Goal: Answer question/provide support

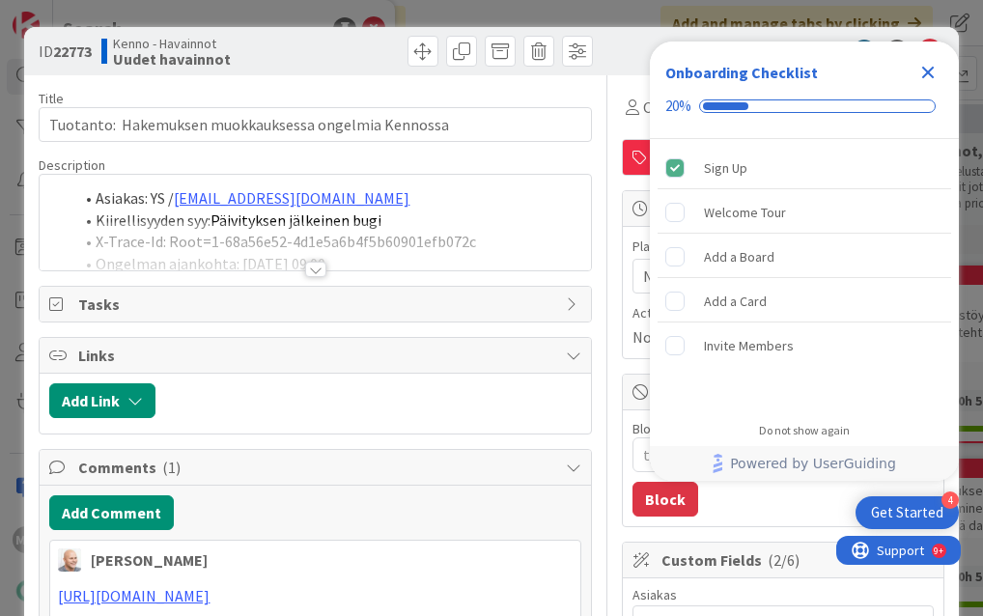
click at [928, 75] on icon "Close Checklist" at bounding box center [928, 72] width 23 height 23
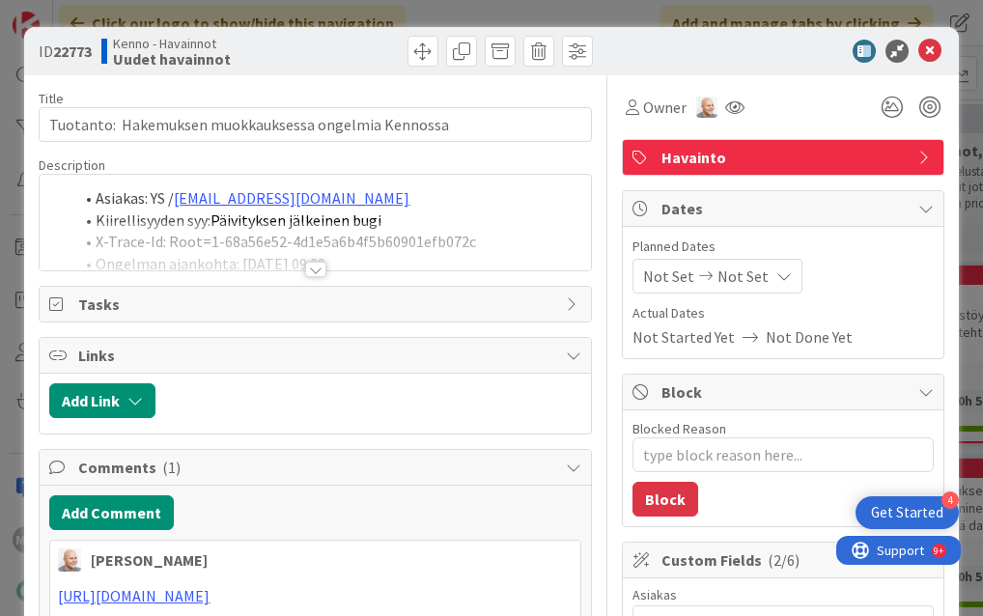
click at [308, 274] on div at bounding box center [315, 269] width 21 height 15
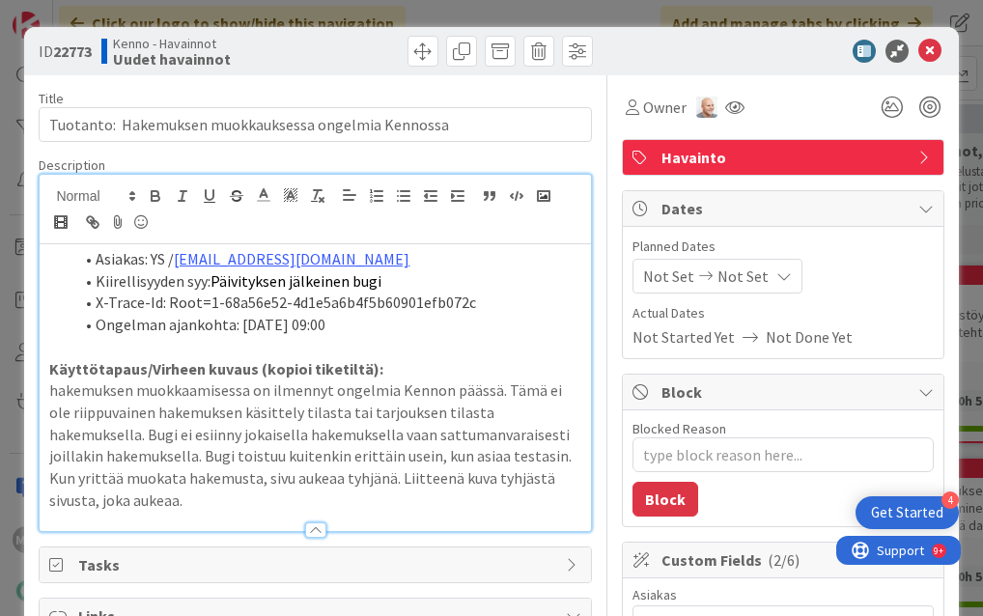
type textarea "x"
click at [919, 46] on icon at bounding box center [930, 51] width 23 height 23
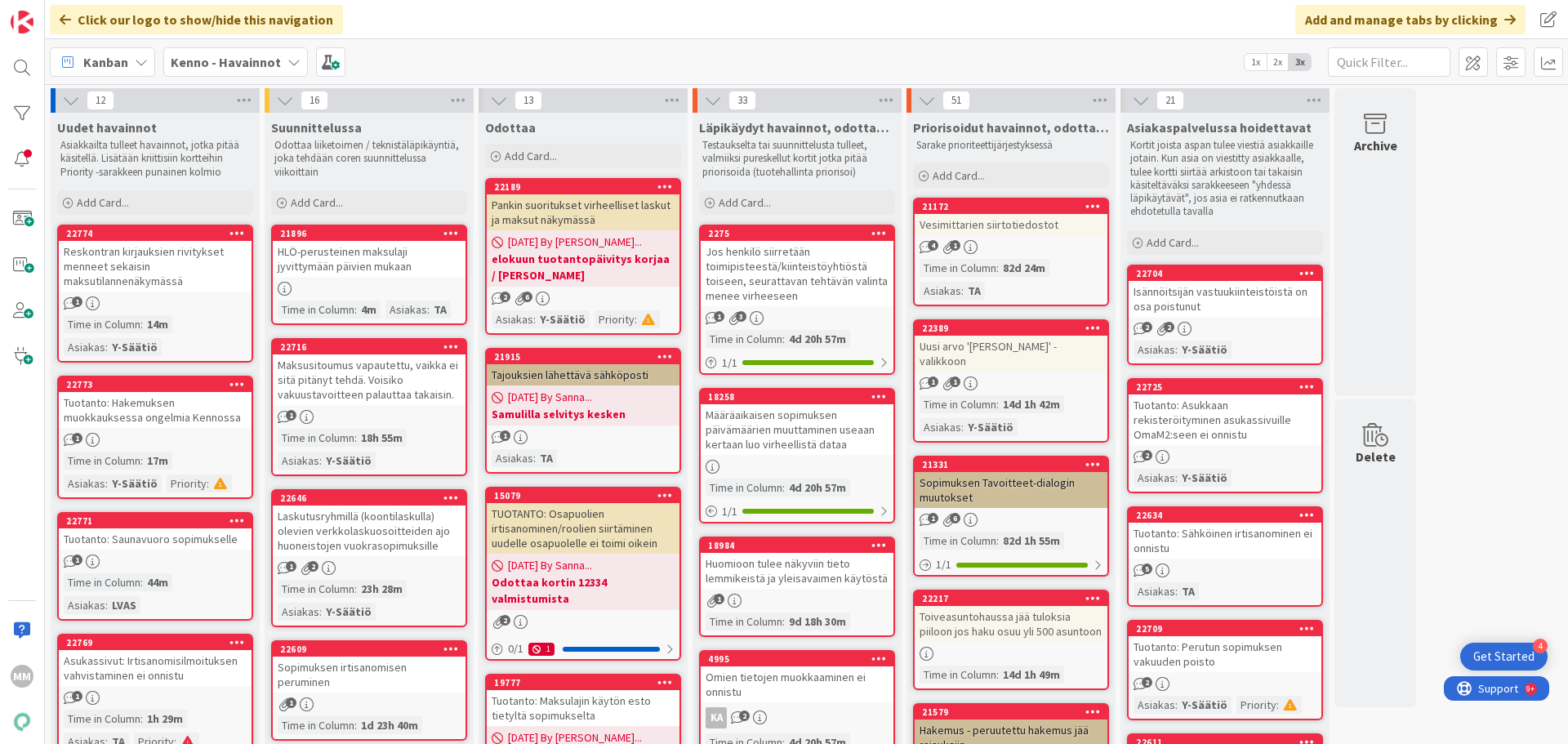
click at [271, 64] on b "Kenno - Havainnot" at bounding box center [226, 62] width 110 height 16
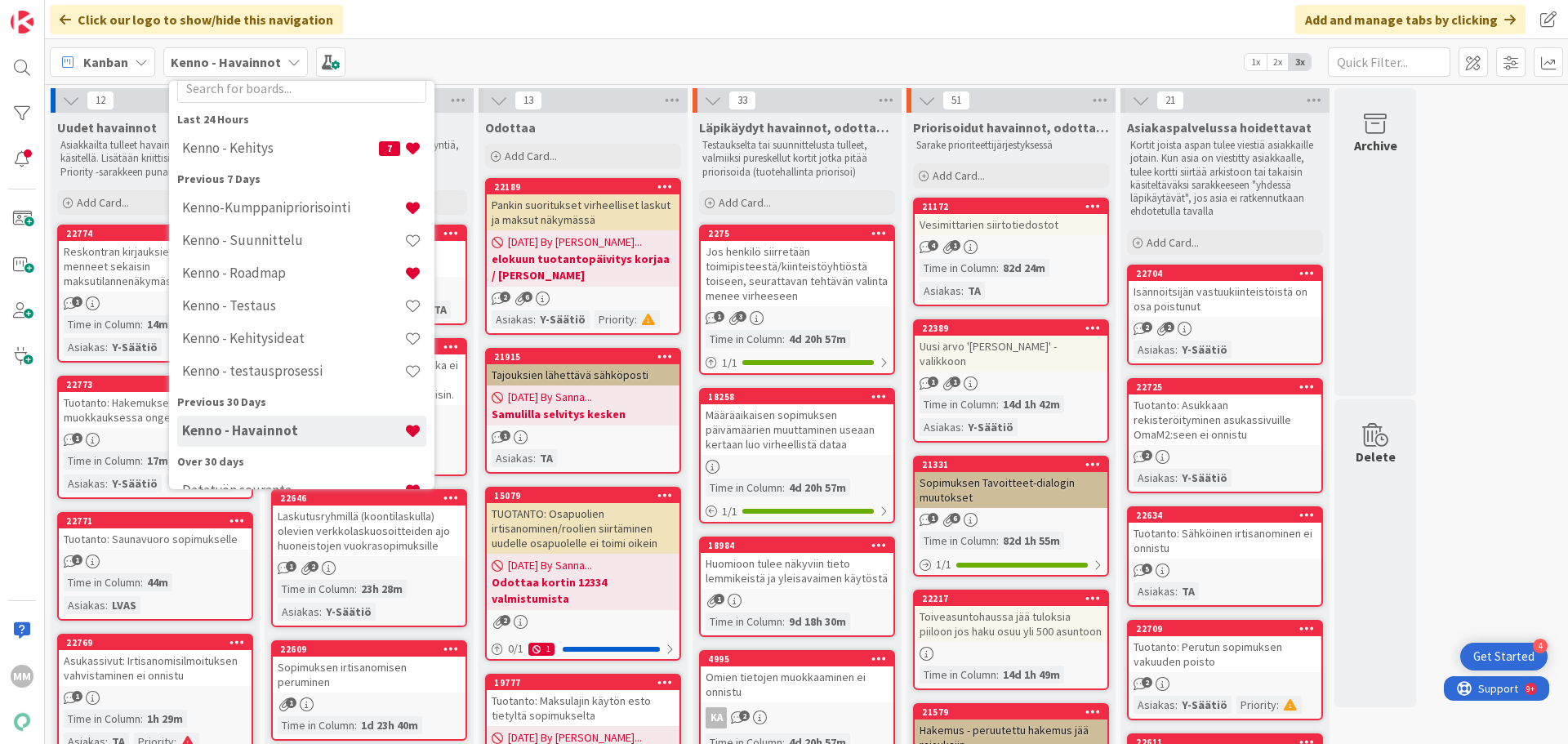
scroll to position [82, 0]
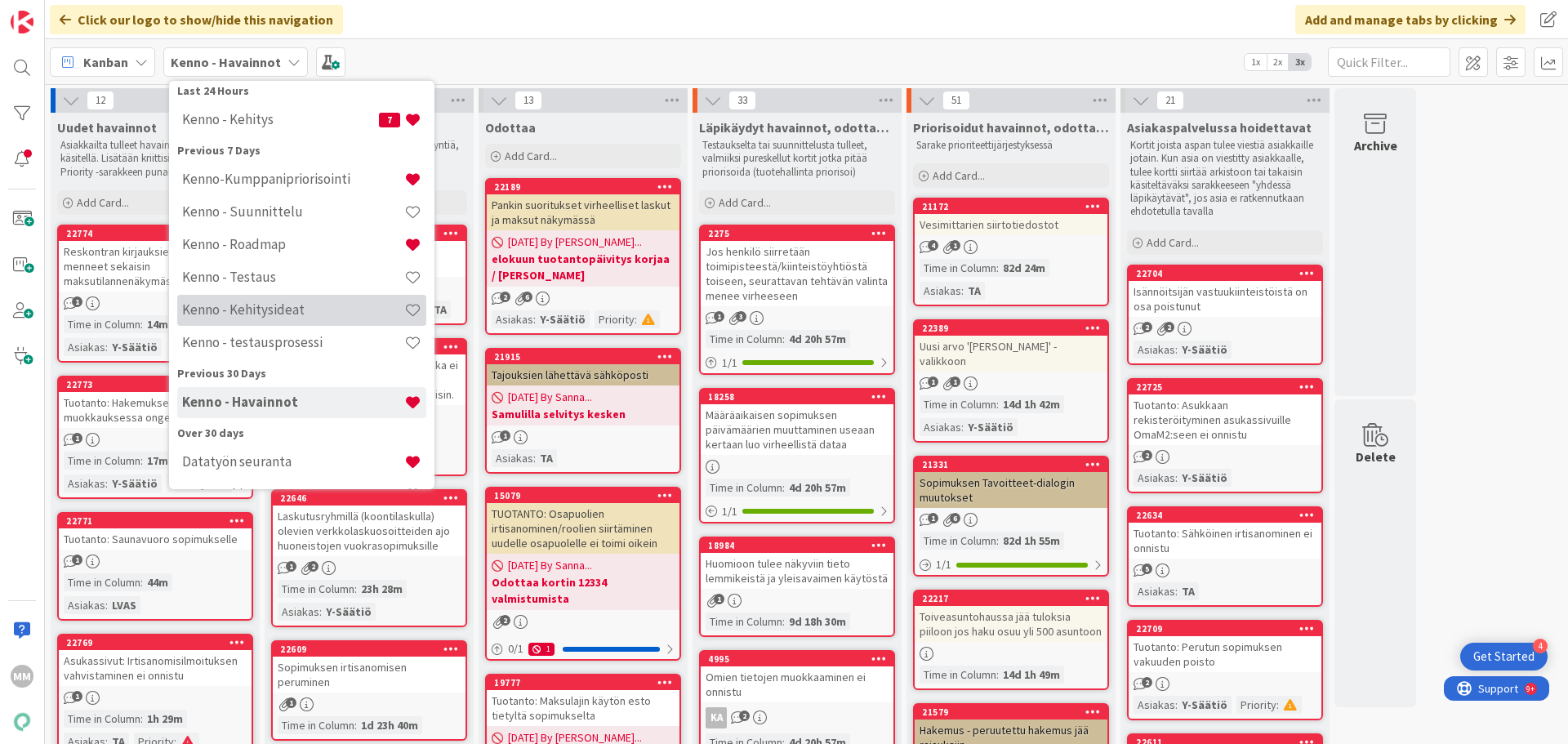
click at [280, 312] on h4 "Kenno - Kehitysideat" at bounding box center [292, 309] width 222 height 16
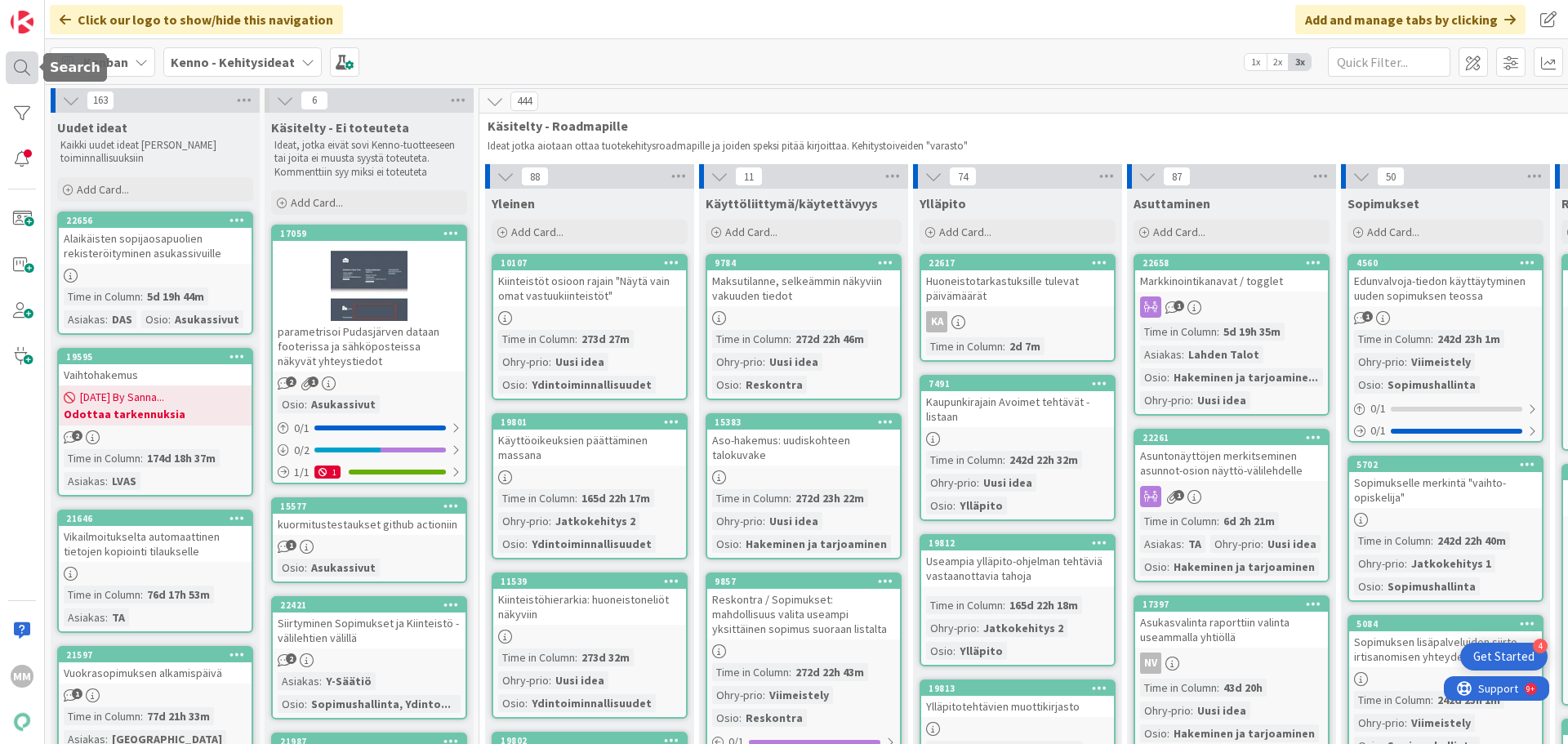
click at [19, 63] on div at bounding box center [22, 68] width 33 height 33
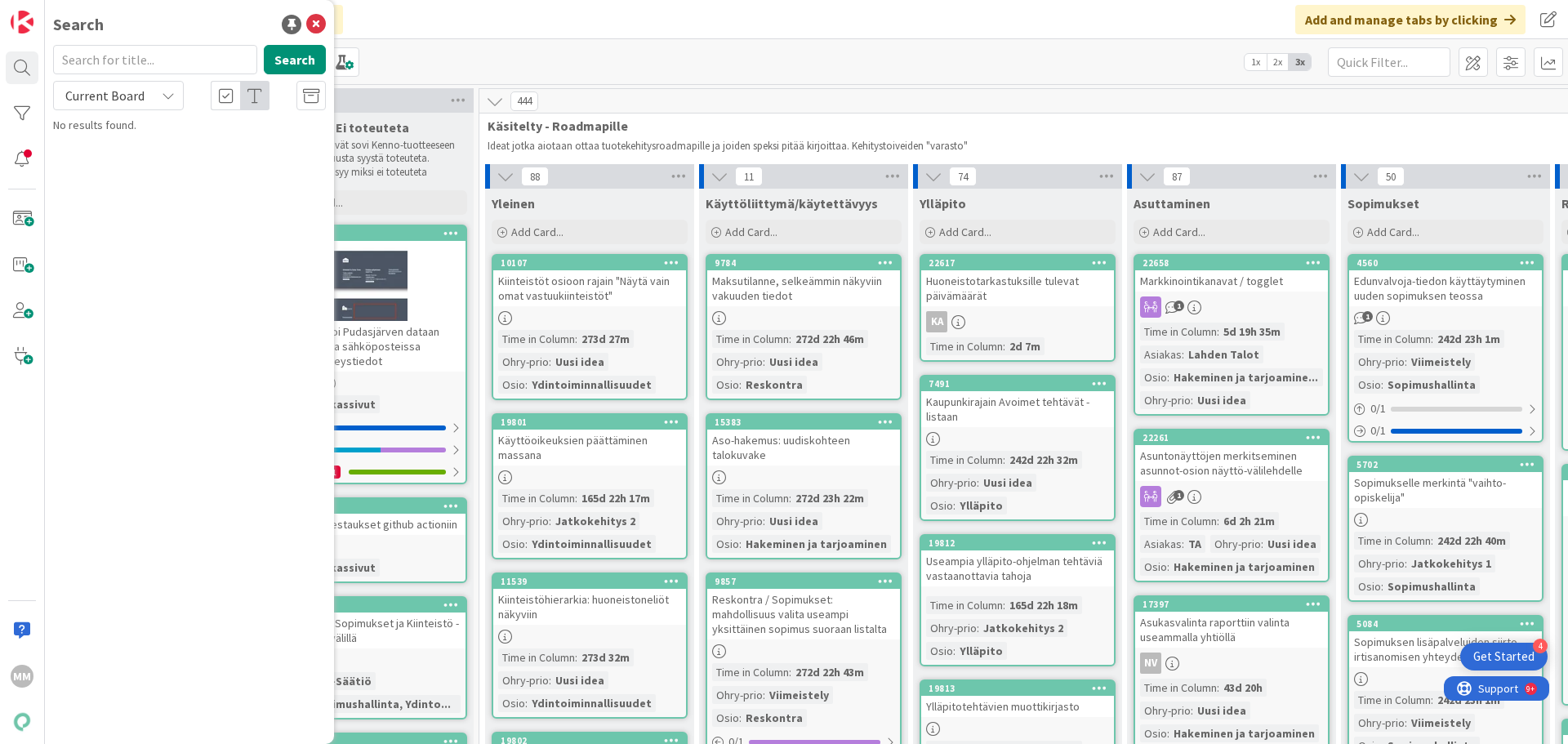
click at [108, 64] on input "text" at bounding box center [156, 59] width 205 height 30
type input "tulostus"
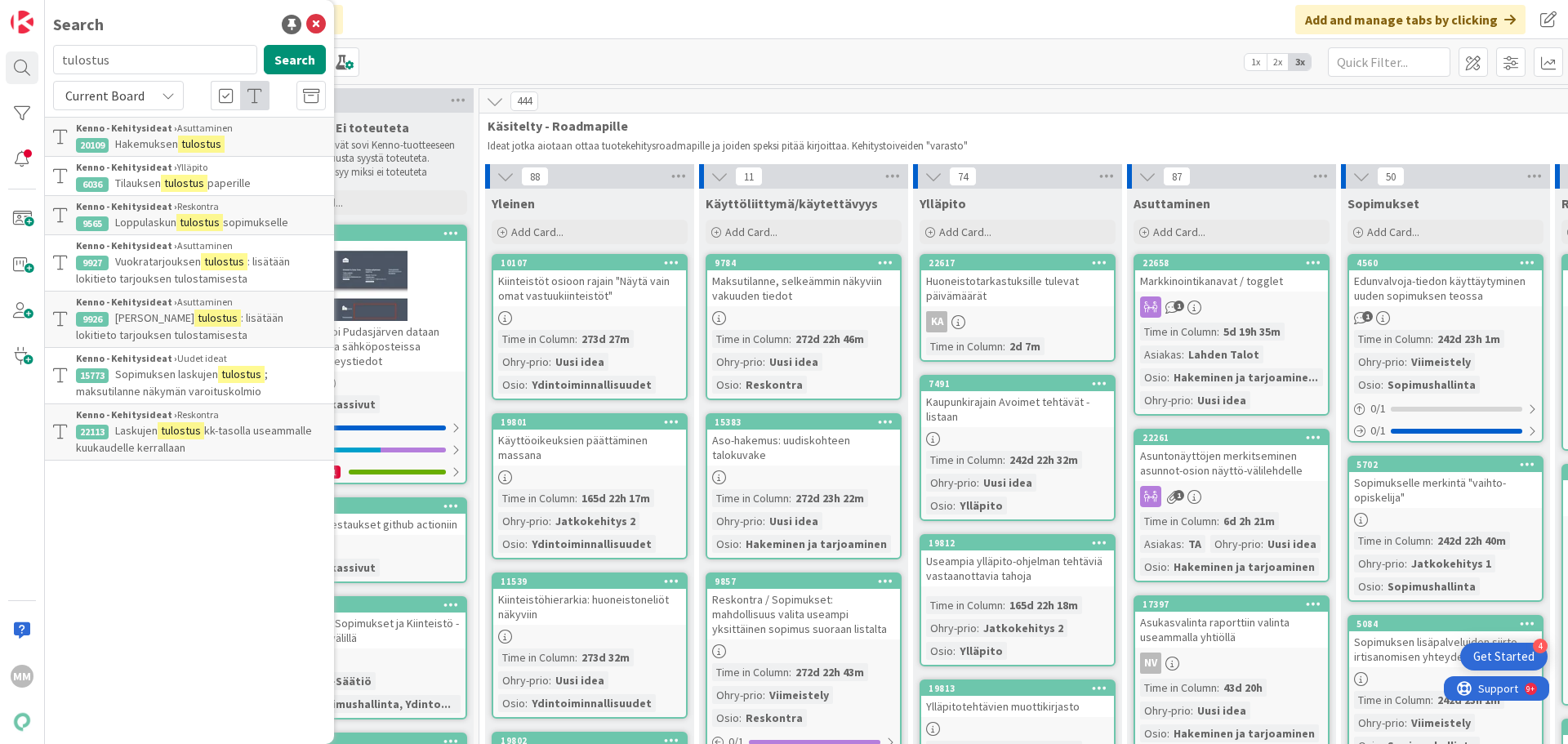
click at [228, 140] on p "Hakemuksen tulostus" at bounding box center [201, 144] width 250 height 17
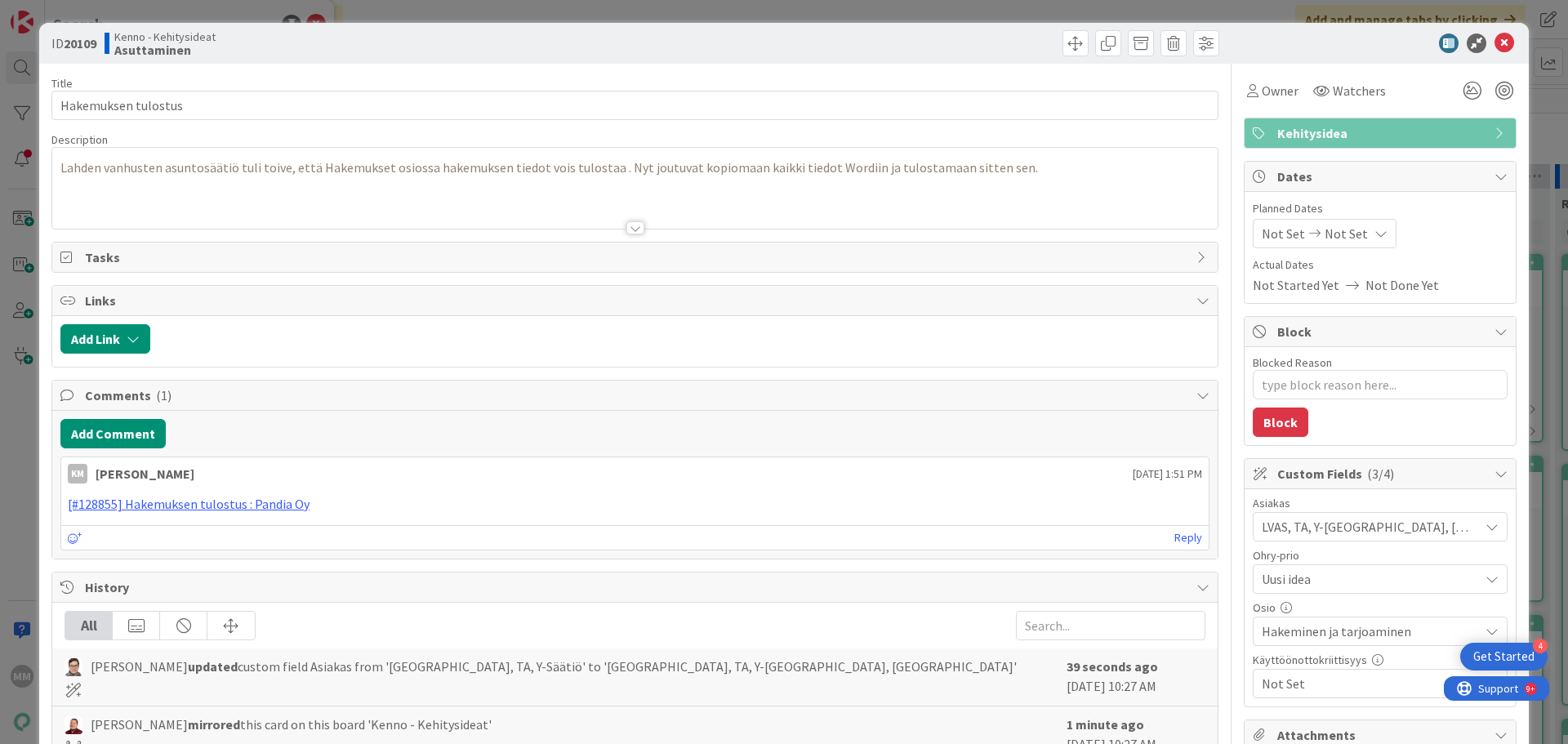
type textarea "x"
click at [831, 37] on icon at bounding box center [1504, 43] width 19 height 19
